Goal: Check status: Check status

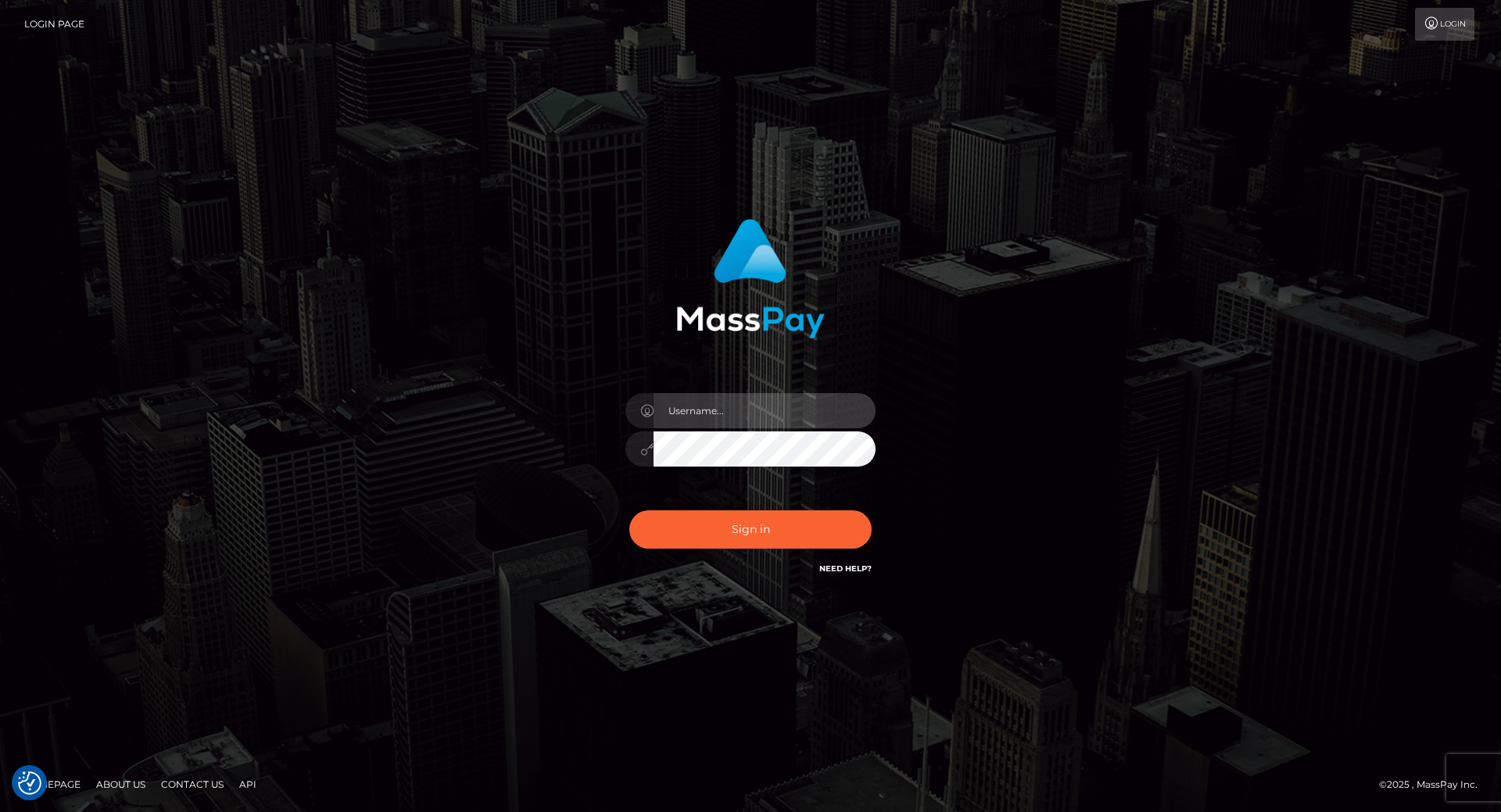
click at [710, 414] on input "text" at bounding box center [764, 410] width 222 height 35
type input "leslie.throne"
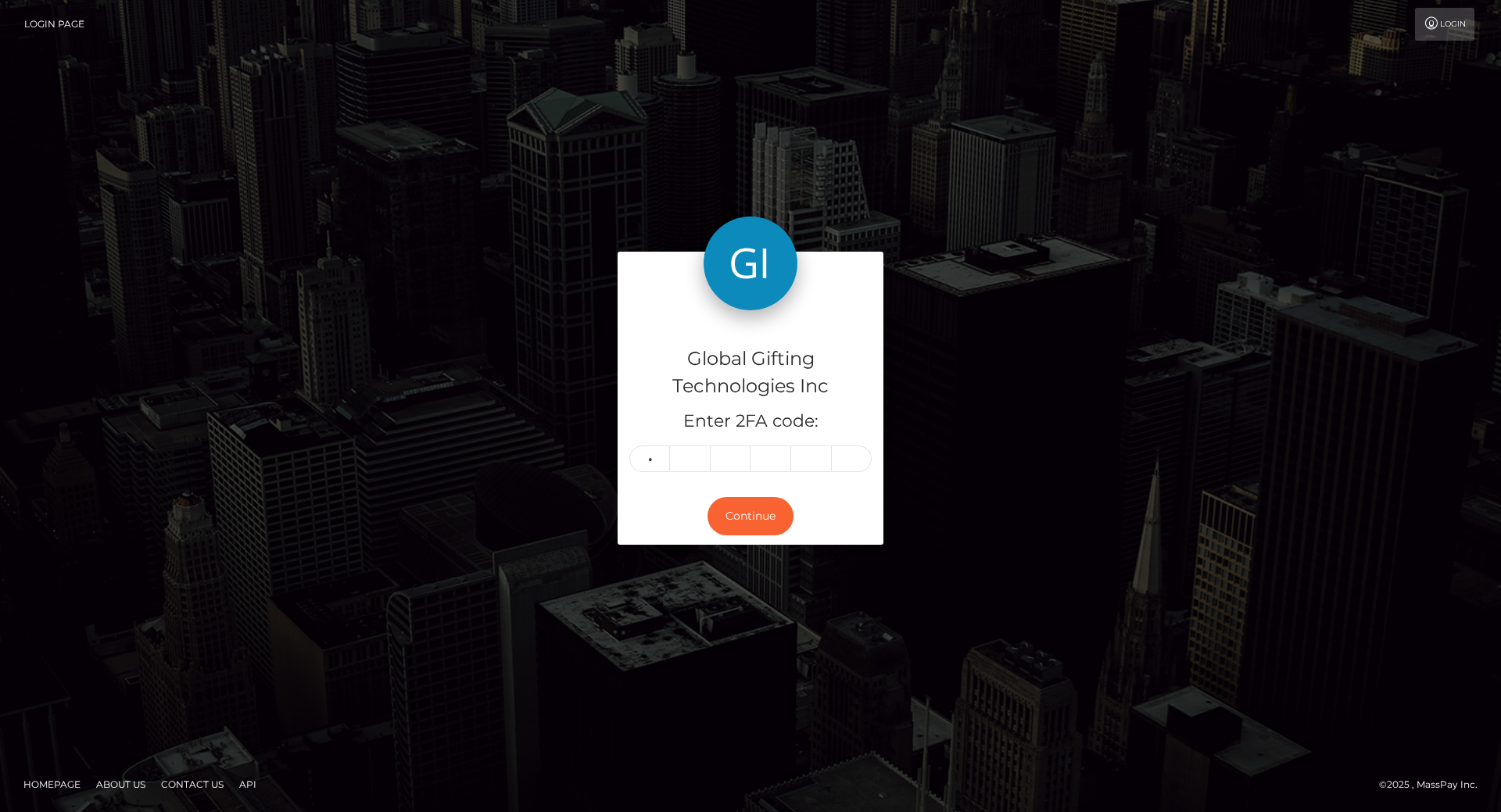
type input "3"
type input "6"
type input "9"
type input "5"
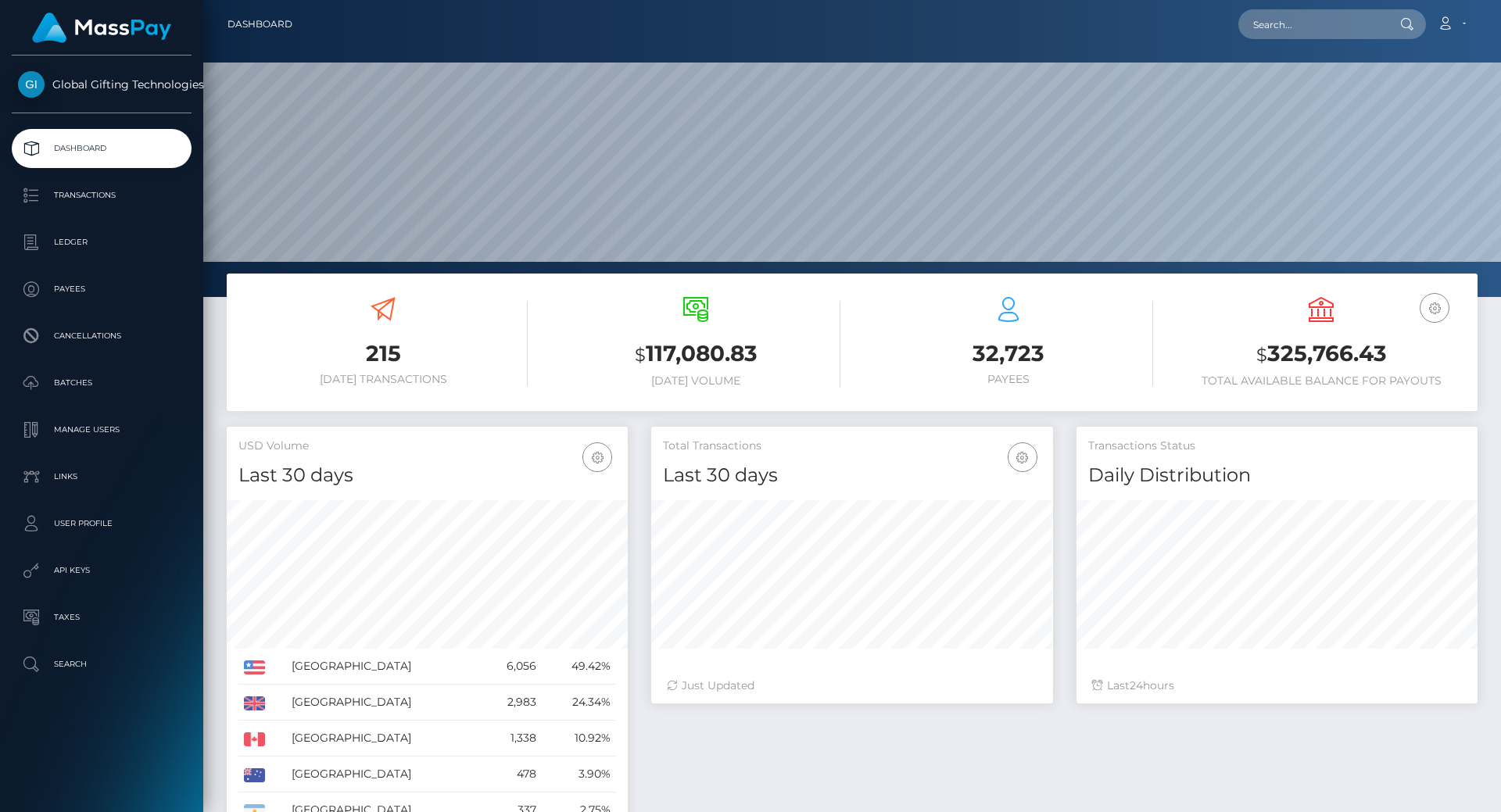
scroll to position [277, 402]
click at [1300, 359] on h3 "$ 325,766.43" at bounding box center [1321, 354] width 289 height 32
copy h3 "325,766.43"
